Goal: Transaction & Acquisition: Purchase product/service

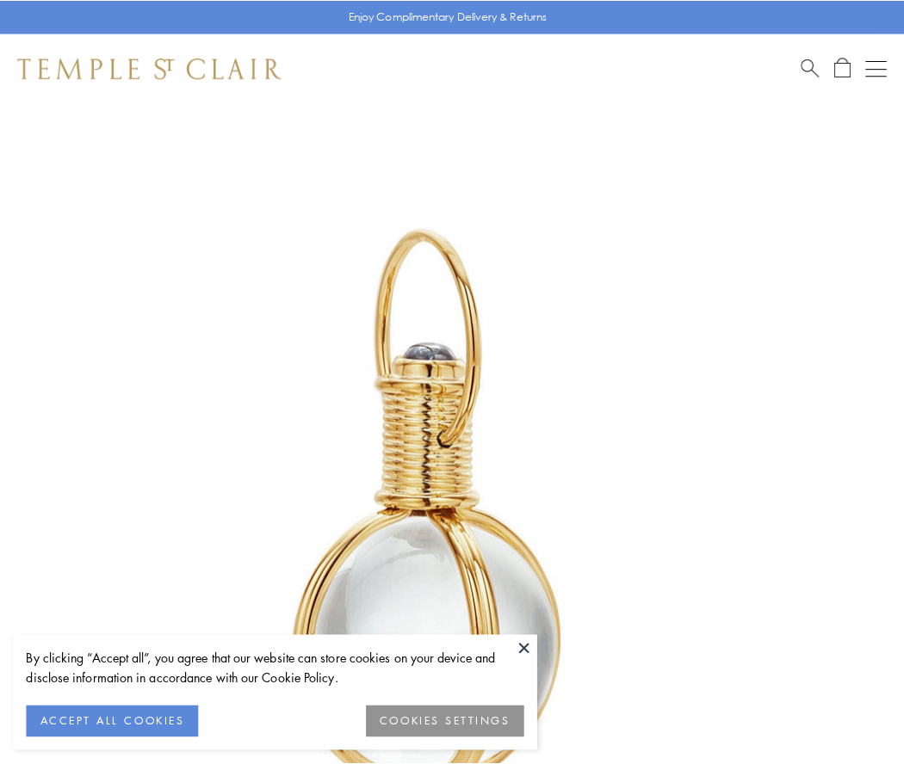
scroll to position [449, 0]
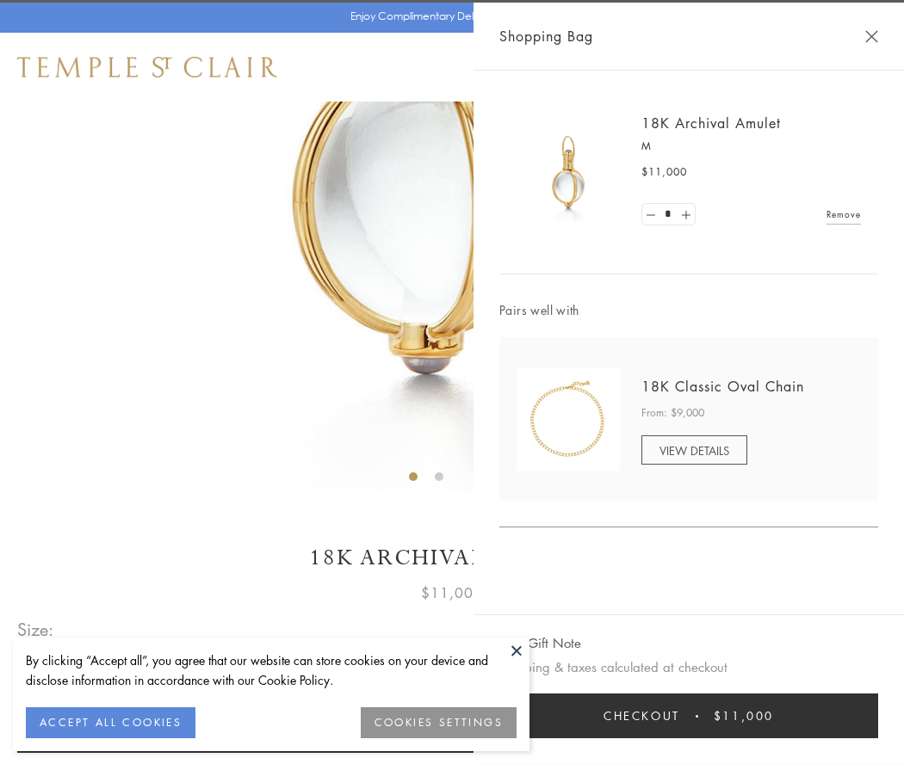
click at [689, 716] on button "Checkout $11,000" at bounding box center [688, 716] width 379 height 45
